Goal: Information Seeking & Learning: Learn about a topic

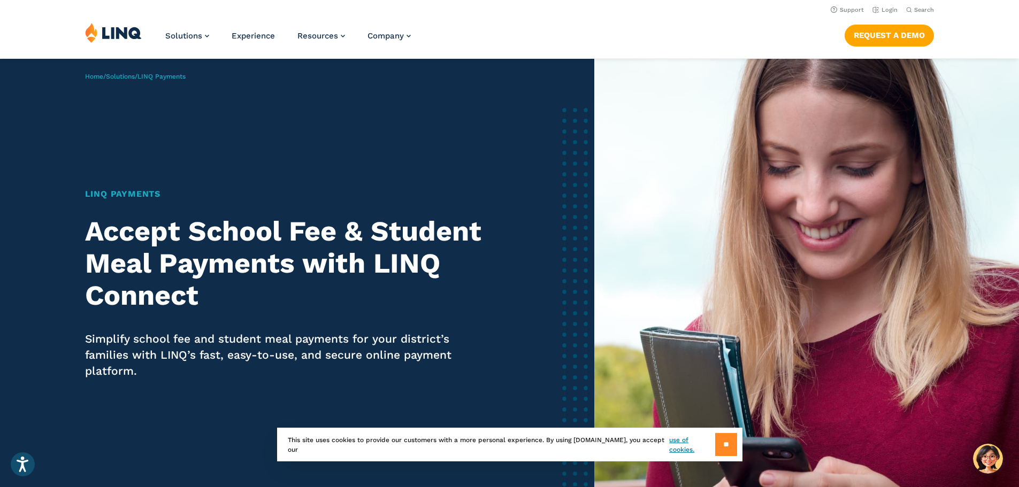
click at [728, 450] on input "**" at bounding box center [726, 444] width 22 height 23
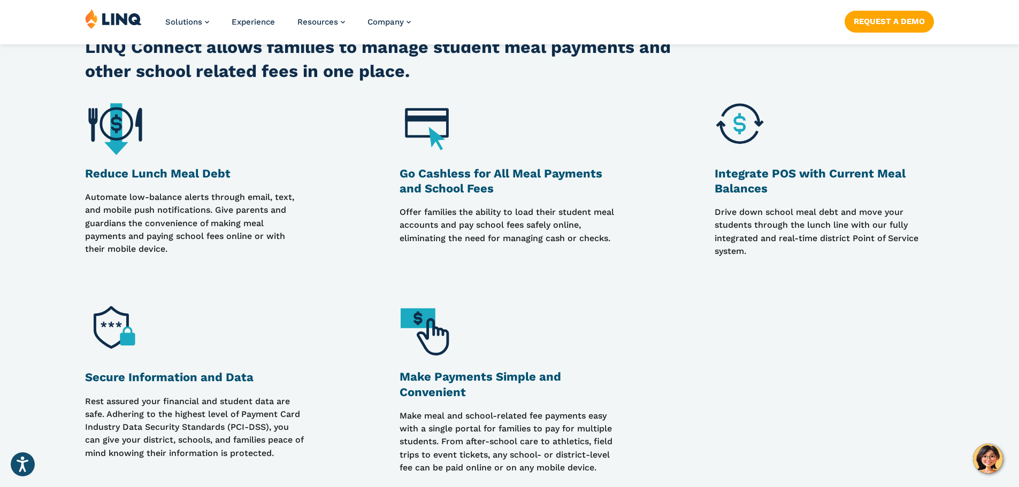
scroll to position [962, 0]
click at [536, 315] on figure at bounding box center [508, 330] width 219 height 60
click at [419, 335] on img at bounding box center [429, 330] width 60 height 60
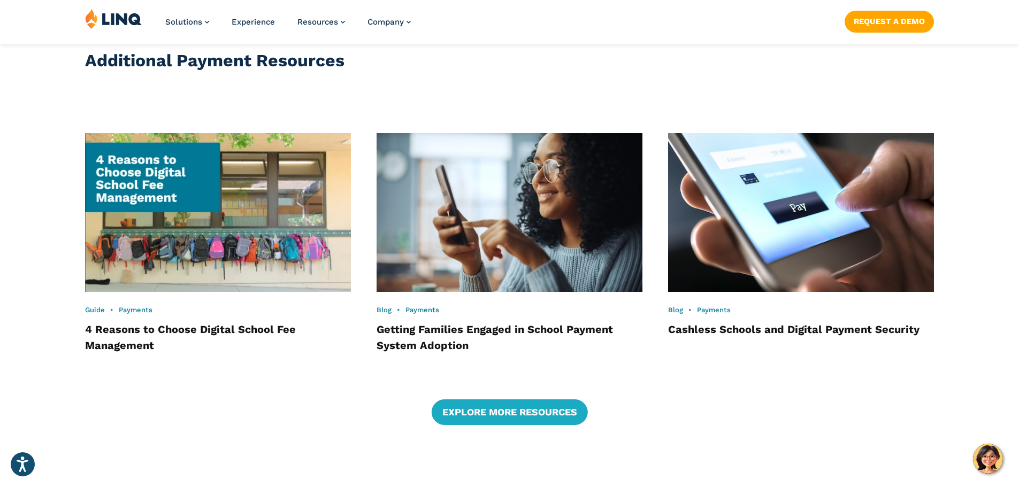
scroll to position [2246, 0]
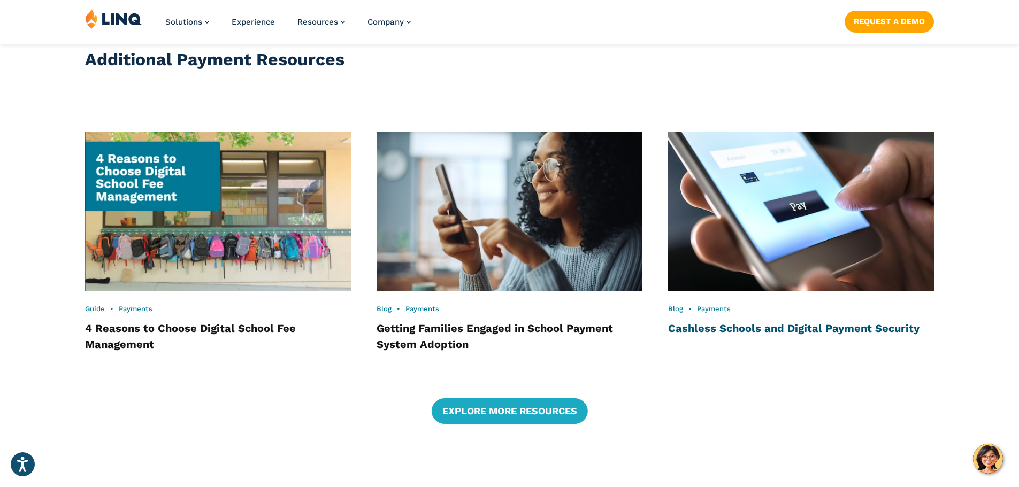
click at [728, 332] on link "Cashless Schools and Digital Payment Security" at bounding box center [793, 328] width 251 height 13
